Goal: Task Accomplishment & Management: Manage account settings

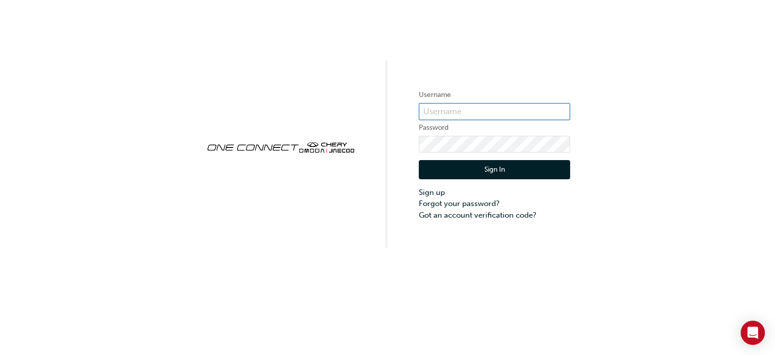
click at [455, 111] on input "text" at bounding box center [494, 111] width 151 height 17
type input "[EMAIL_ADDRESS][DOMAIN_NAME]"
click at [461, 201] on link "Forgot your password?" at bounding box center [494, 204] width 151 height 12
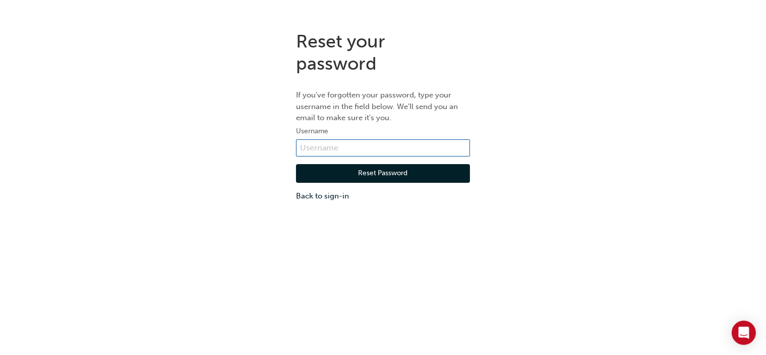
click at [341, 143] on input "text" at bounding box center [383, 147] width 174 height 17
type input "[EMAIL_ADDRESS][DOMAIN_NAME]"
click at [380, 168] on button "Reset Password" at bounding box center [383, 173] width 174 height 19
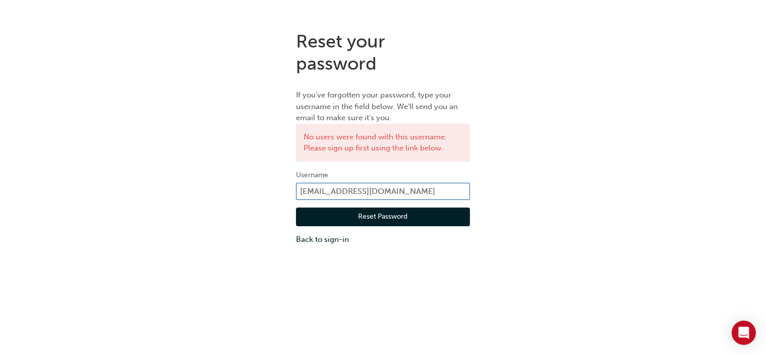
click at [414, 189] on input "[EMAIL_ADDRESS][DOMAIN_NAME]" at bounding box center [383, 191] width 174 height 17
drag, startPoint x: 414, startPoint y: 189, endPoint x: 332, endPoint y: 196, distance: 81.5
click at [332, 196] on input "[EMAIL_ADDRESS][DOMAIN_NAME]" at bounding box center [383, 191] width 174 height 17
type input "victoriab"
click at [334, 211] on button "Reset Password" at bounding box center [383, 216] width 174 height 19
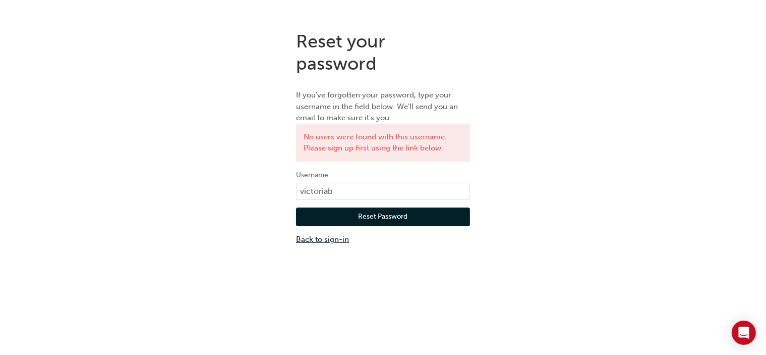
click at [340, 240] on link "Back to sign-in" at bounding box center [383, 240] width 174 height 12
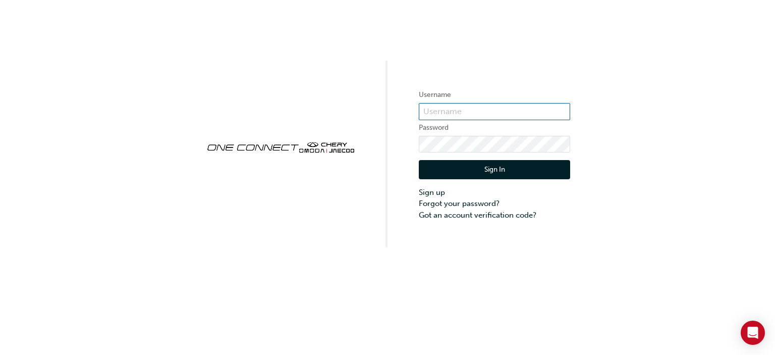
click at [458, 110] on input "text" at bounding box center [494, 111] width 151 height 17
type input "victoriab"
click at [428, 202] on link "Forgot your password?" at bounding box center [494, 204] width 151 height 12
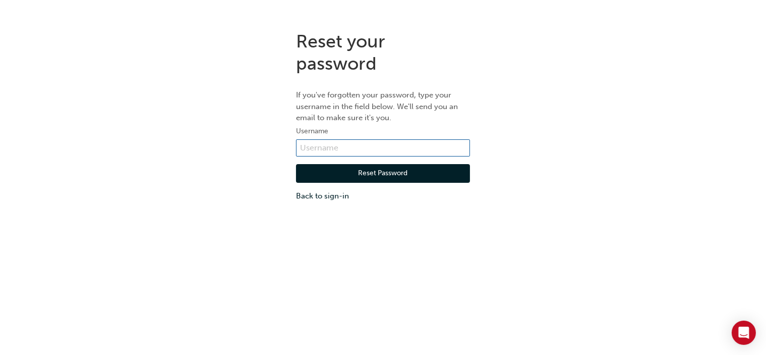
click at [373, 148] on input "text" at bounding box center [383, 147] width 174 height 17
type input "victoriab"
drag, startPoint x: 365, startPoint y: 171, endPoint x: 359, endPoint y: 171, distance: 6.6
click at [359, 171] on button "Reset Password" at bounding box center [383, 173] width 174 height 19
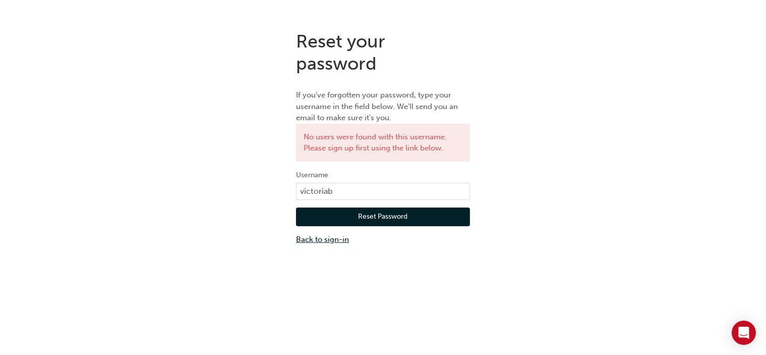
click at [319, 240] on link "Back to sign-in" at bounding box center [383, 240] width 174 height 12
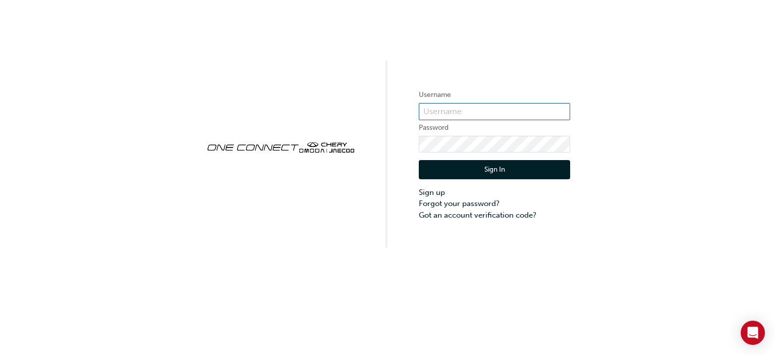
click at [483, 112] on input "text" at bounding box center [494, 111] width 151 height 17
type input "[EMAIL_ADDRESS][DOMAIN_NAME]"
click at [439, 205] on link "Forgot your password?" at bounding box center [494, 204] width 151 height 12
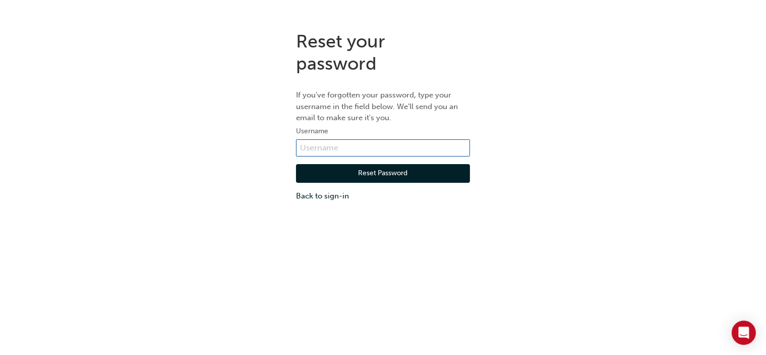
click at [381, 145] on input "text" at bounding box center [383, 147] width 174 height 17
type input "[EMAIL_ADDRESS][DOMAIN_NAME]"
click at [378, 174] on button "Reset Password" at bounding box center [383, 173] width 174 height 19
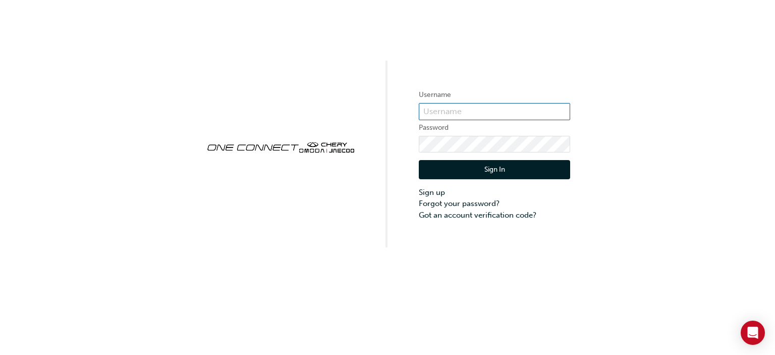
click at [440, 115] on input "text" at bounding box center [494, 111] width 151 height 17
type input "victoriab"
click at [444, 199] on link "Forgot your password?" at bounding box center [494, 204] width 151 height 12
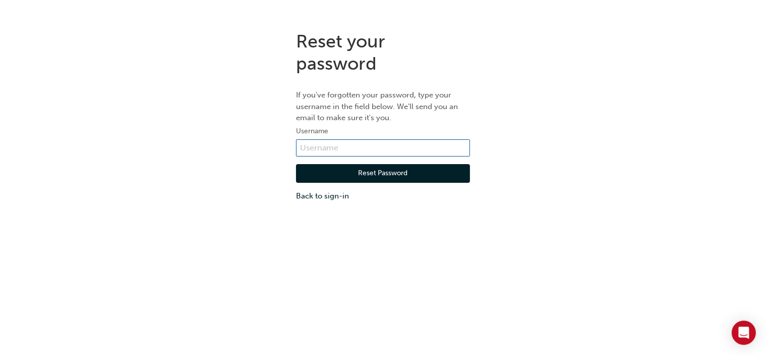
click at [356, 139] on input "text" at bounding box center [383, 147] width 174 height 17
type input "victoriab"
click at [387, 162] on div "Reset Password Back to sign-in" at bounding box center [383, 178] width 174 height 45
click at [387, 169] on button "Reset Password" at bounding box center [383, 173] width 174 height 19
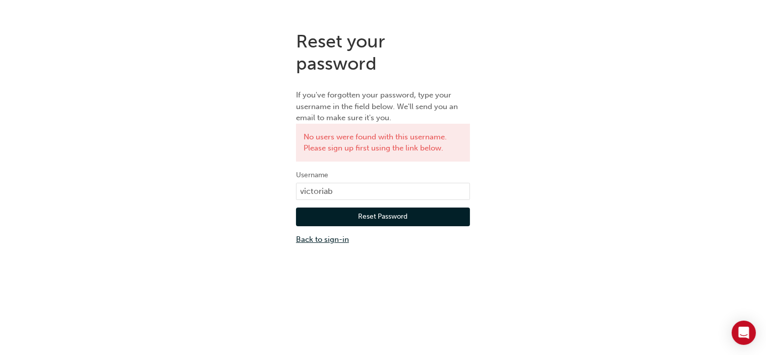
click at [326, 235] on link "Back to sign-in" at bounding box center [383, 240] width 174 height 12
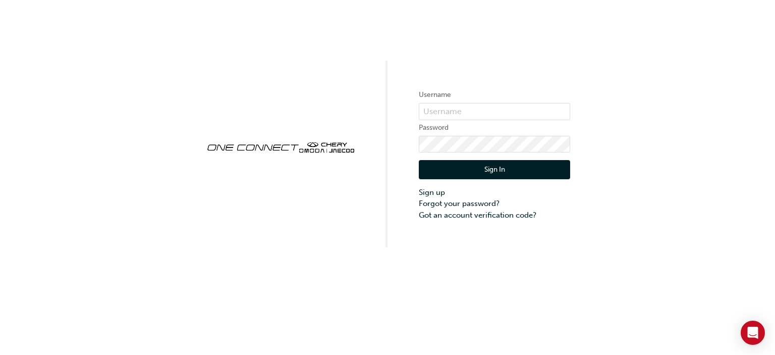
click at [711, 11] on div "Username Password Sign In Sign up Forgot your password? Got an account verifica…" at bounding box center [387, 123] width 775 height 247
click at [460, 107] on input "text" at bounding box center [494, 111] width 151 height 17
type input "victoriab"
click at [452, 202] on link "Forgot your password?" at bounding box center [494, 204] width 151 height 12
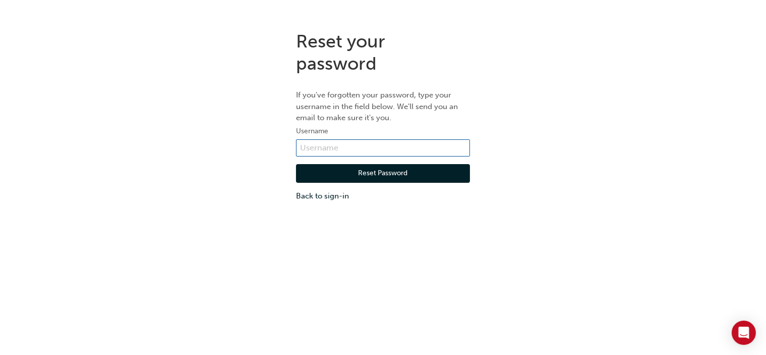
click at [363, 140] on input "text" at bounding box center [383, 147] width 174 height 17
type input "victoriab"
click at [365, 167] on button "Reset Password" at bounding box center [383, 173] width 174 height 19
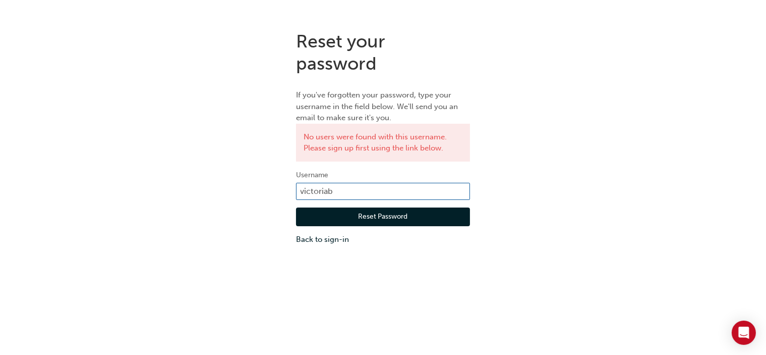
click at [353, 191] on input "victoriab" at bounding box center [383, 191] width 174 height 17
type input "[EMAIL_ADDRESS][DOMAIN_NAME]"
click at [375, 215] on button "Reset Password" at bounding box center [383, 216] width 174 height 19
click at [329, 233] on div "Reset Password Back to sign-in" at bounding box center [383, 222] width 174 height 45
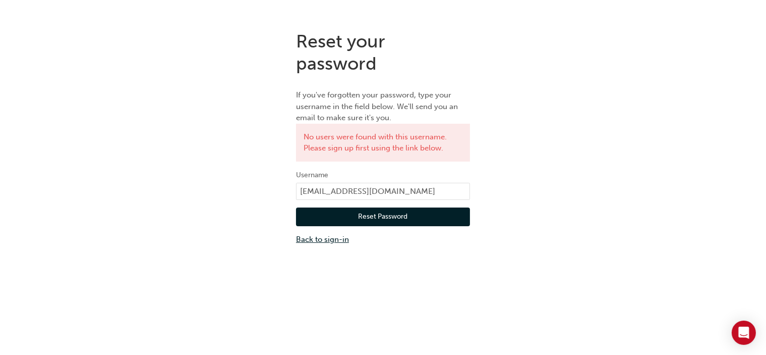
click at [331, 238] on link "Back to sign-in" at bounding box center [383, 240] width 174 height 12
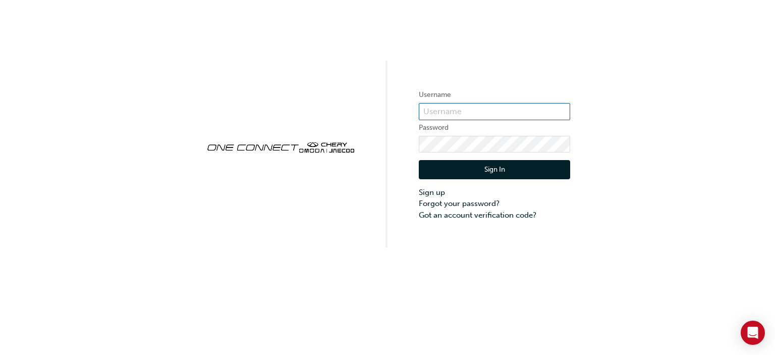
click at [473, 115] on input "text" at bounding box center [494, 111] width 151 height 17
type input "[EMAIL_ADDRESS][DOMAIN_NAME]"
click at [461, 202] on link "Forgot your password?" at bounding box center [494, 204] width 151 height 12
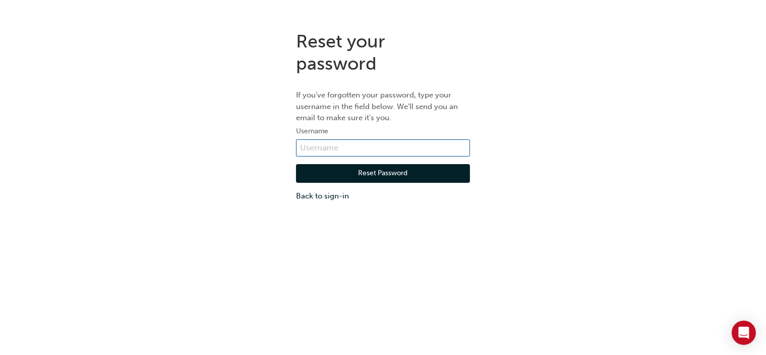
click at [382, 143] on input "text" at bounding box center [383, 147] width 174 height 17
type input "victoriab"
click at [377, 176] on button "Reset Password" at bounding box center [383, 173] width 174 height 19
